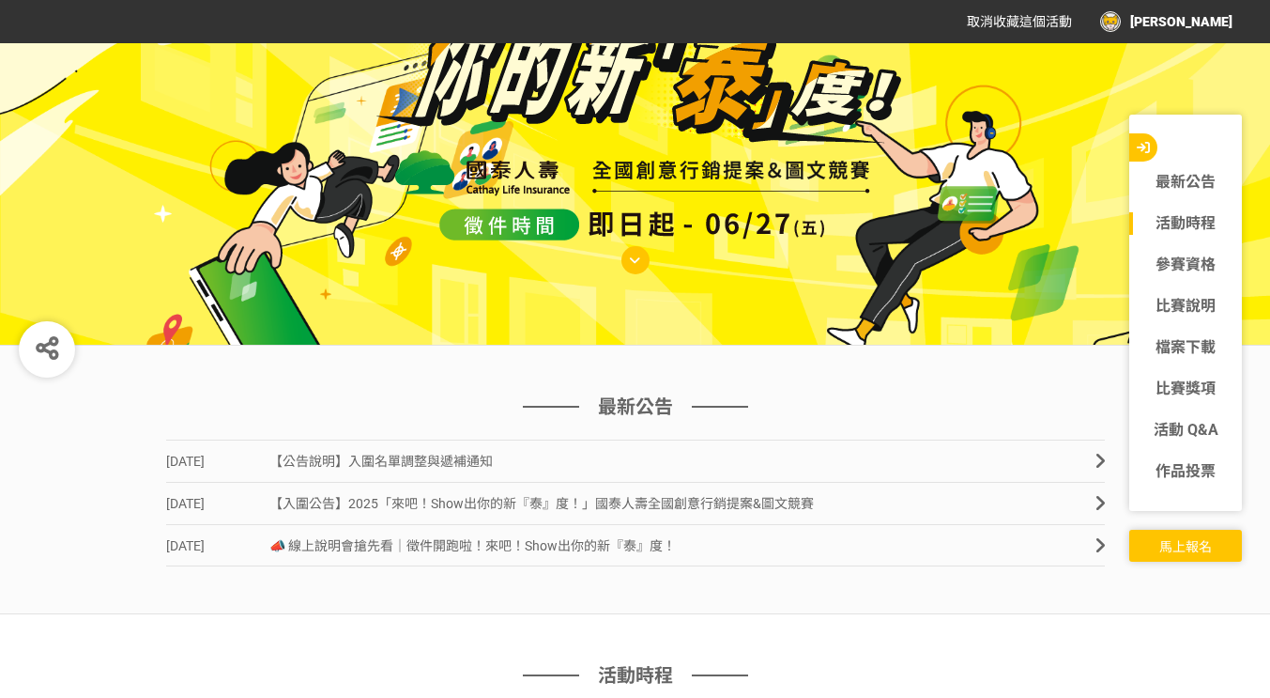
scroll to position [469, 0]
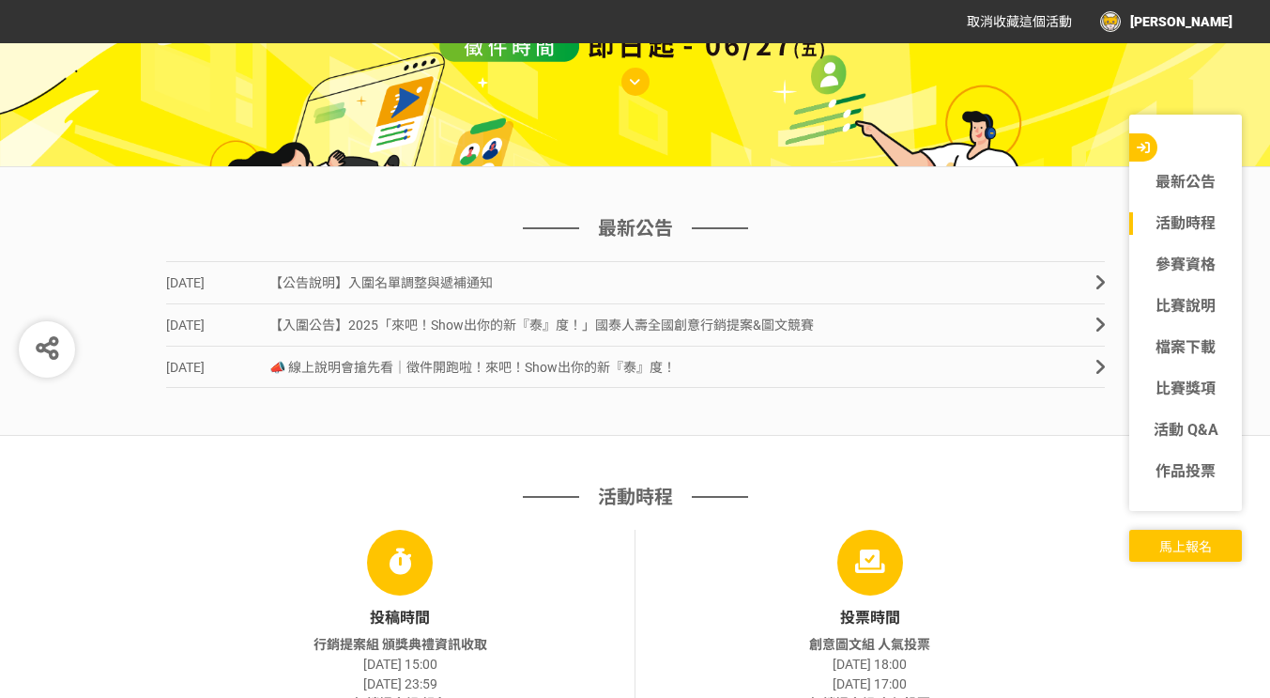
click at [495, 282] on link "[DATE] 【公告說明】入圍名單調整與遞補通知" at bounding box center [635, 282] width 939 height 42
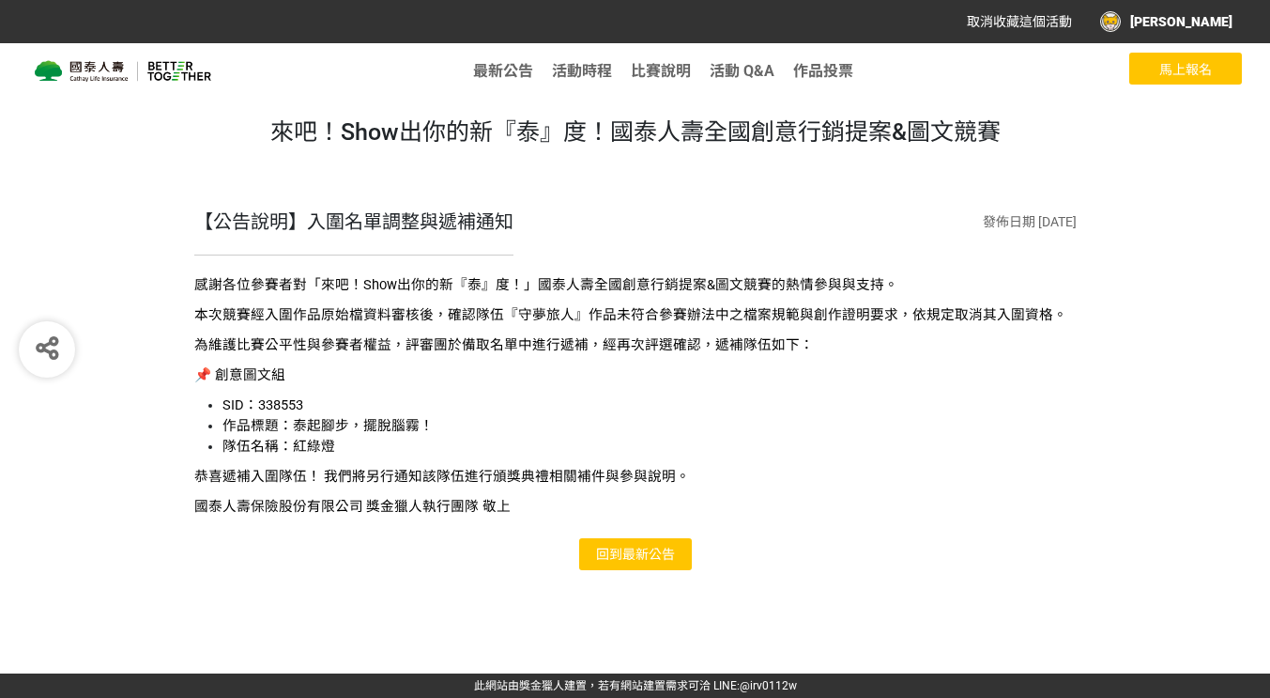
click at [625, 556] on span "最新公告" at bounding box center [649, 553] width 53 height 15
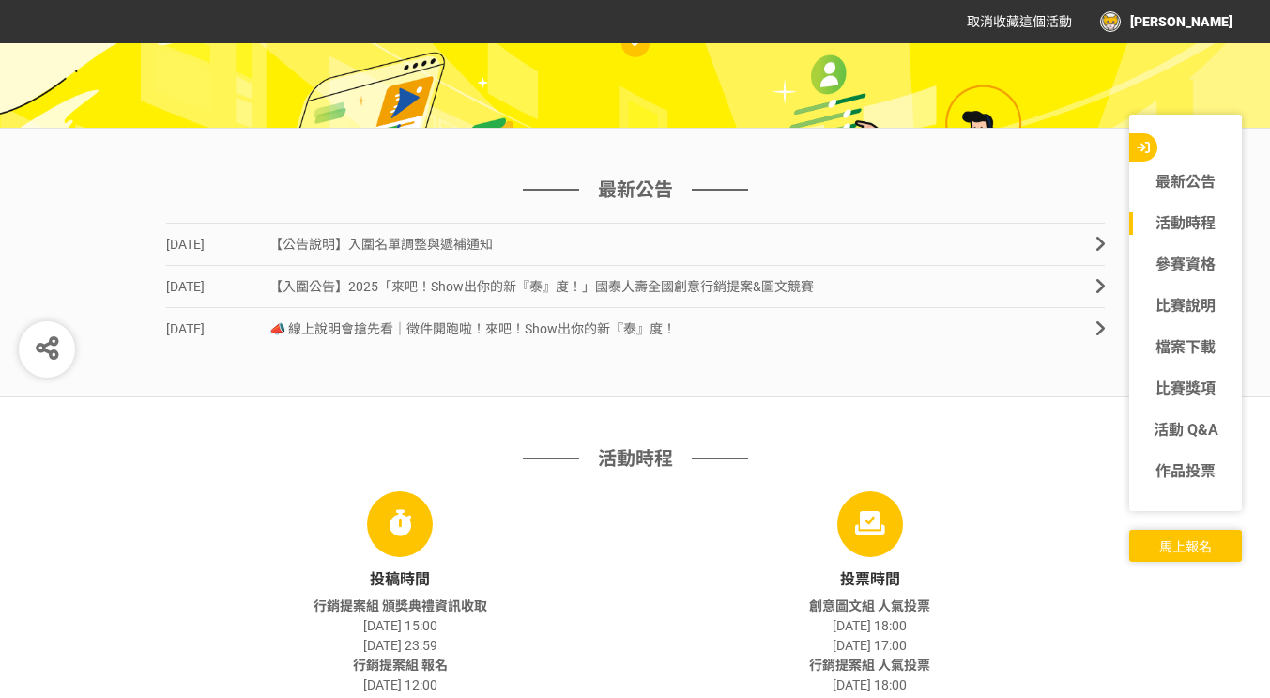
scroll to position [546, 0]
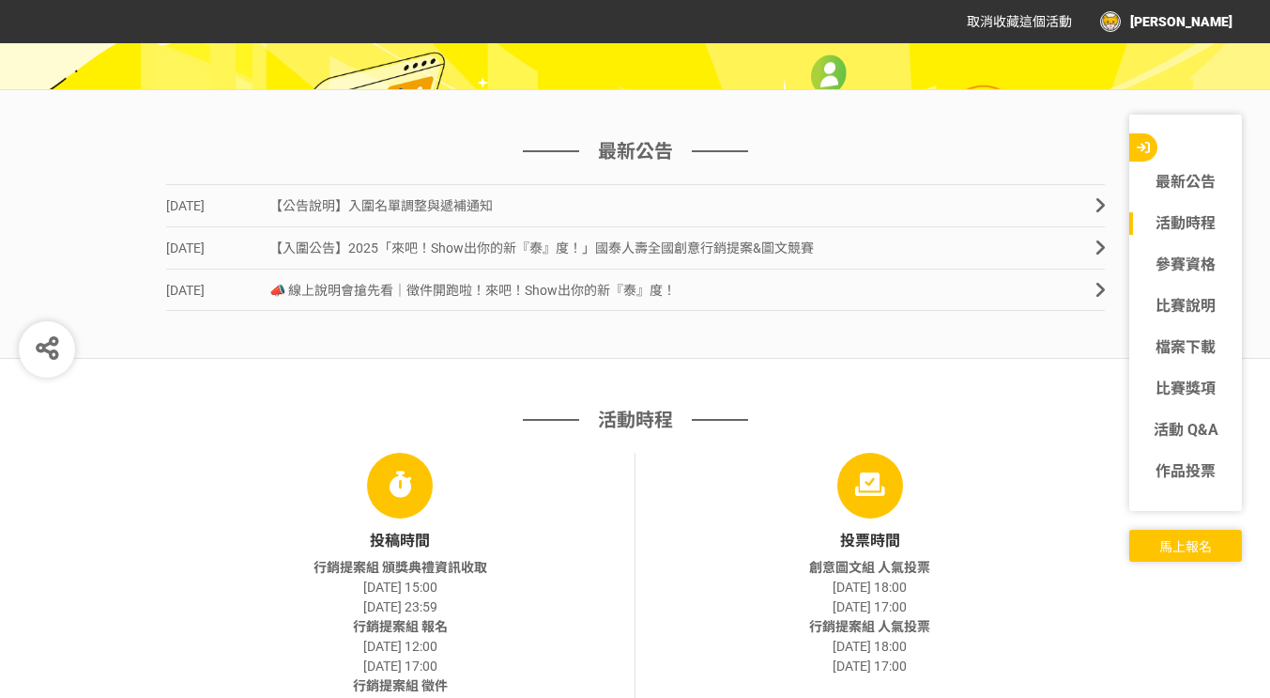
click at [617, 248] on span "【入圍公告】2025「來吧！Show出你的新『泰』度！」國泰人壽全國創意行銷提案&圖文競賽" at bounding box center [541, 247] width 545 height 15
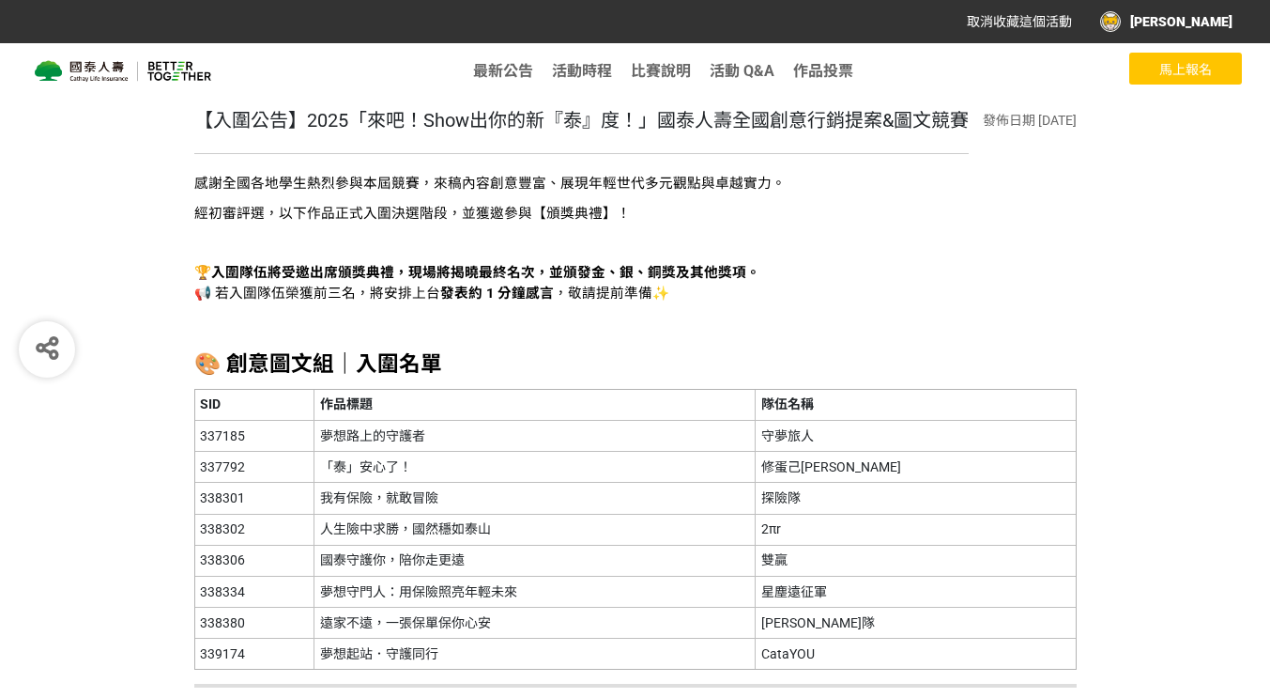
scroll to position [282, 0]
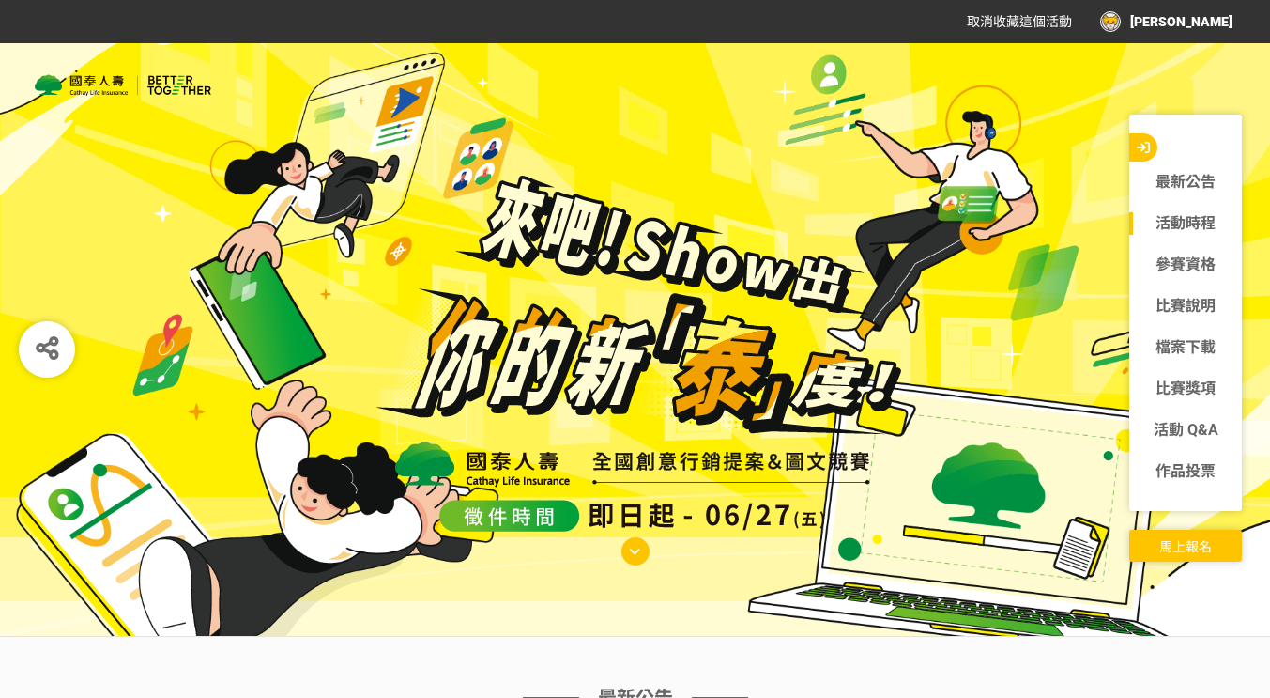
click at [1204, 14] on div "[PERSON_NAME]" at bounding box center [1166, 21] width 132 height 21
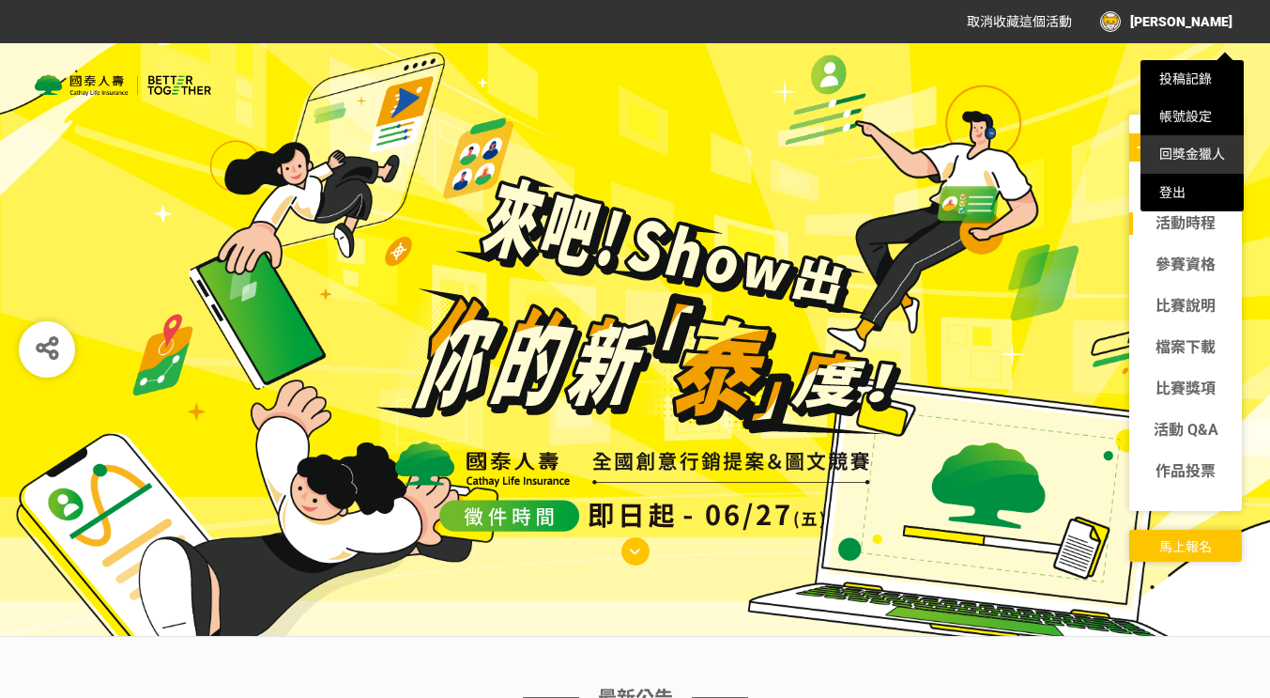
click at [1167, 156] on link "回獎金獵人" at bounding box center [1193, 153] width 66 height 15
